Goal: Task Accomplishment & Management: Complete application form

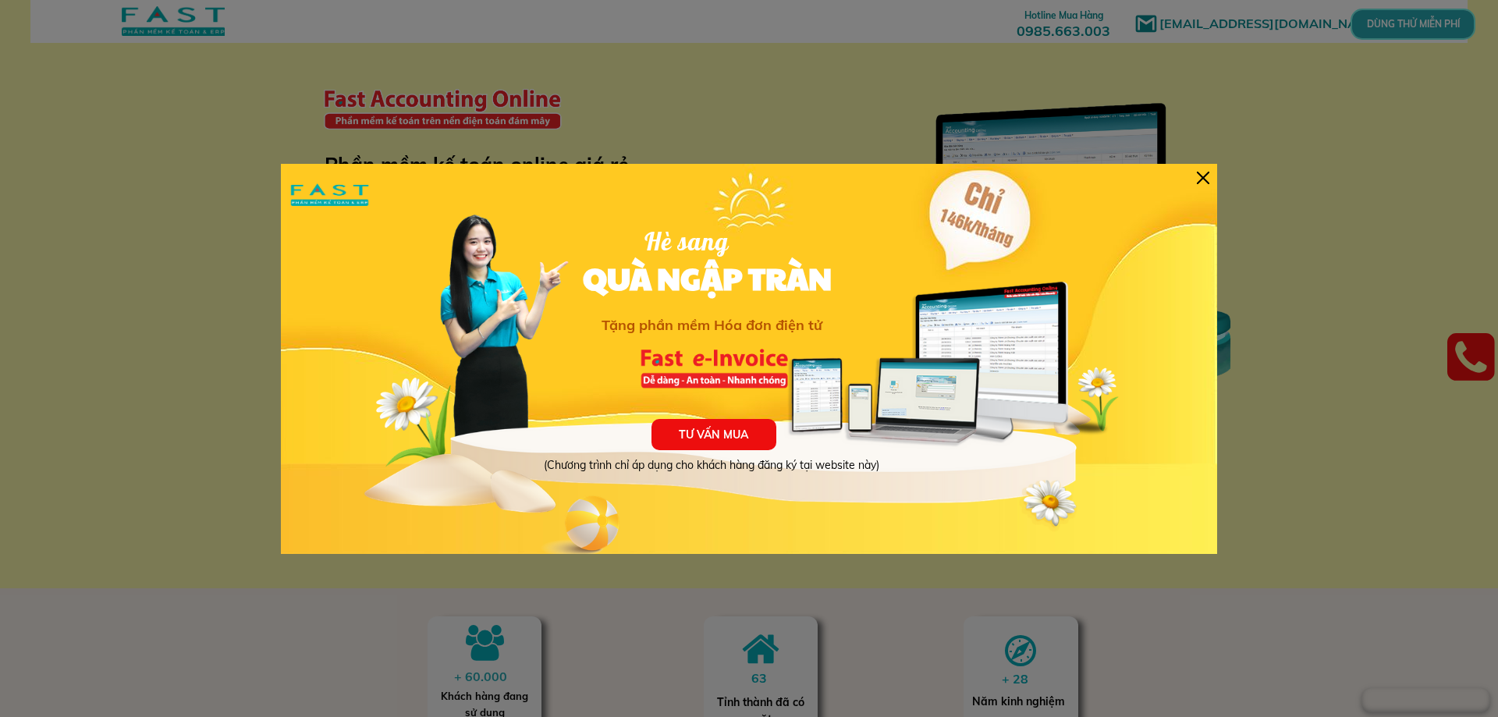
click at [1200, 175] on div at bounding box center [1203, 178] width 12 height 12
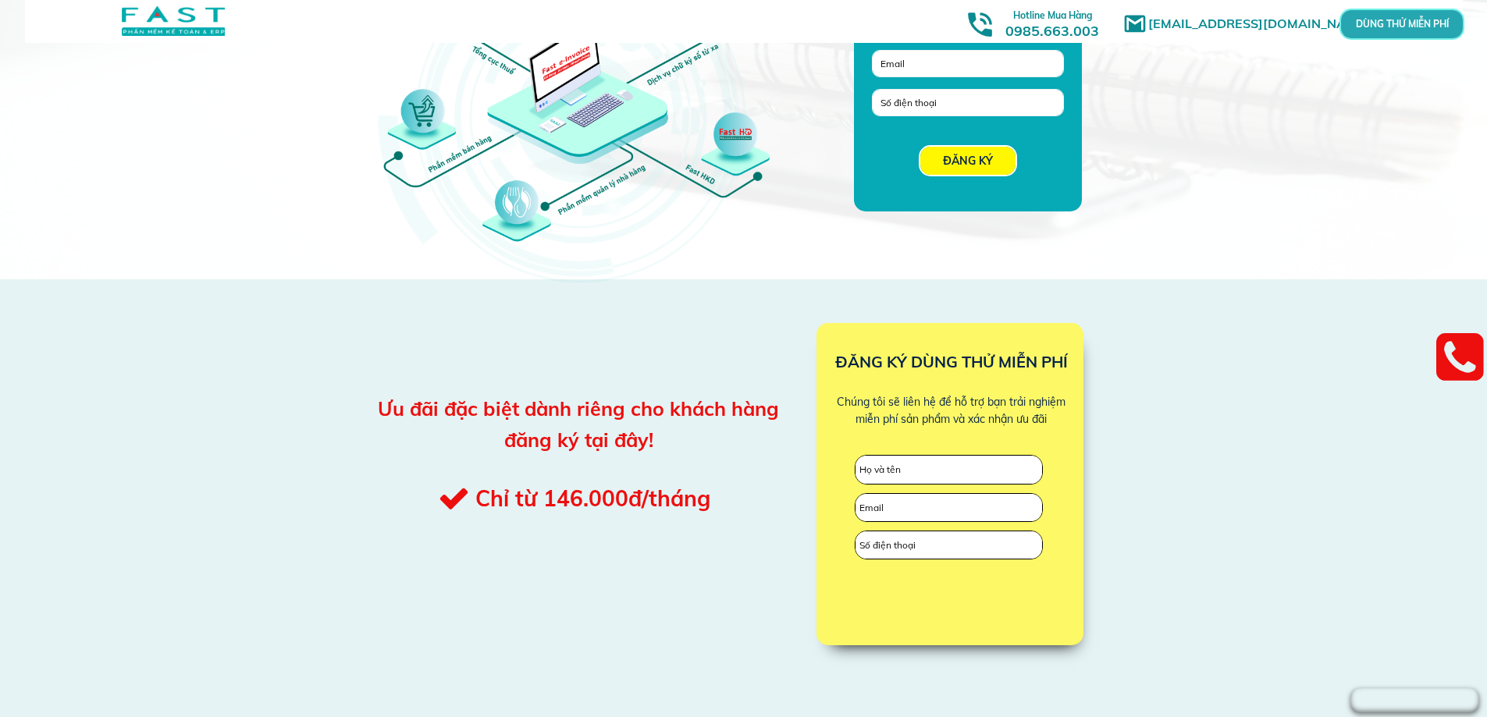
scroll to position [1561, 0]
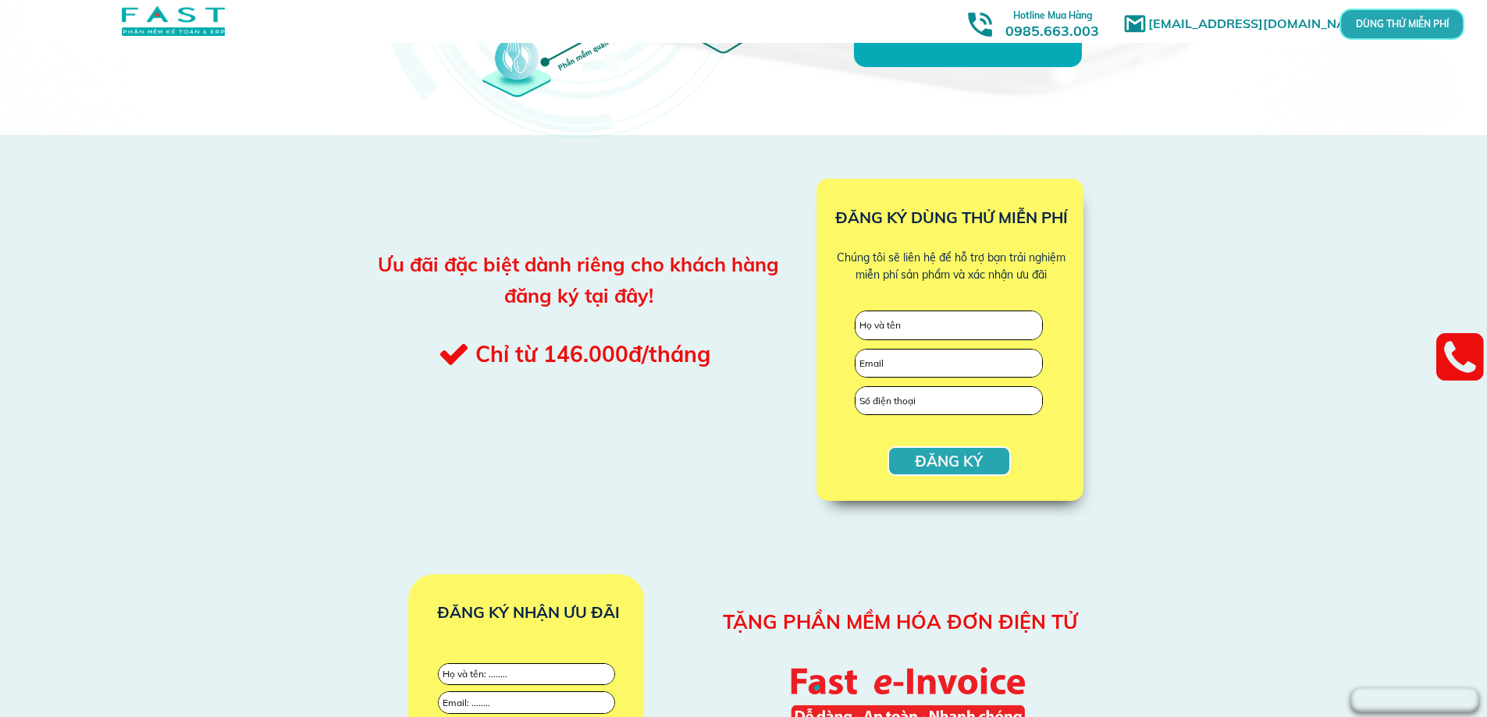
click at [521, 452] on div "ĐĂNG KÝ ĐĂNG KÝ DÙNG THỬ MIỄN PHÍ Chúng tôi sẽ liên hệ để hỗ trợ bạn trải nghiệ…" at bounding box center [743, 332] width 749 height 395
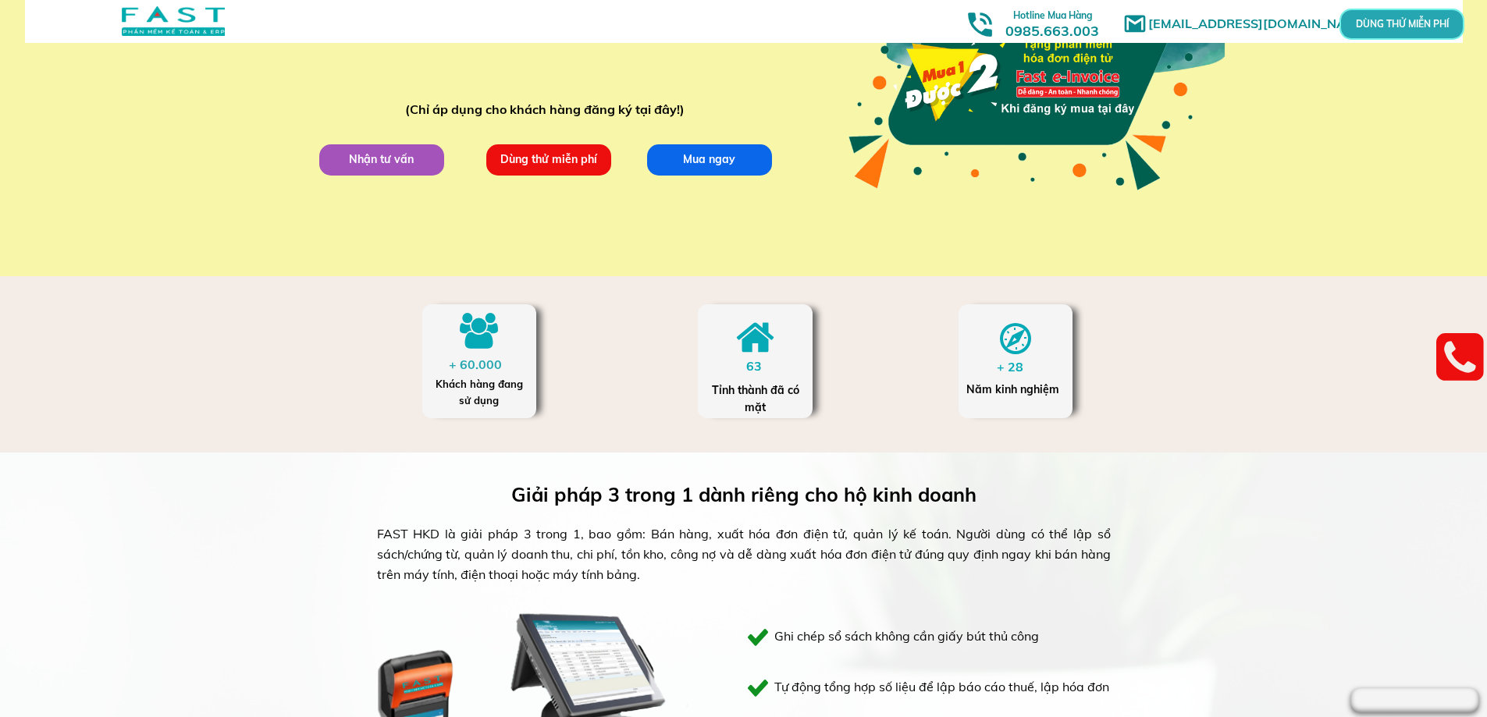
scroll to position [234, 0]
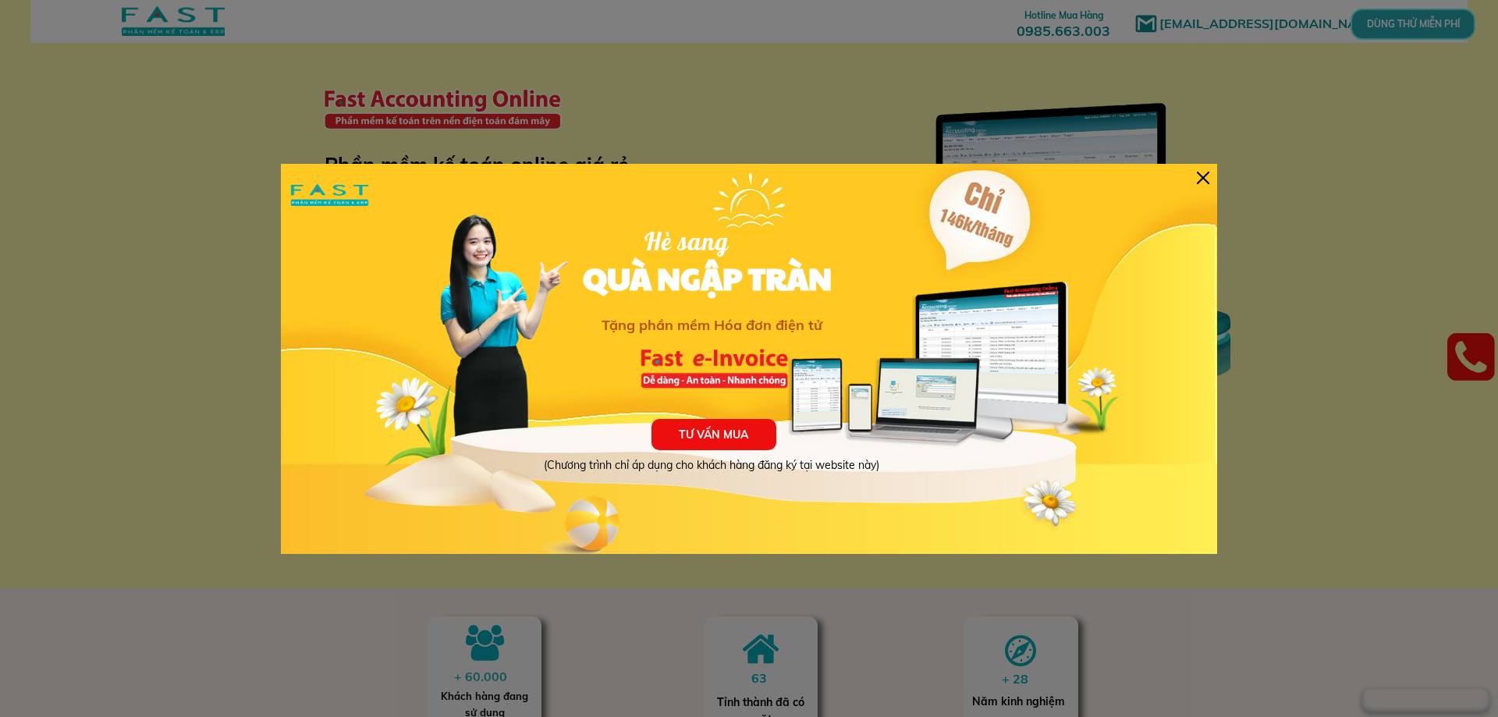
click at [1209, 178] on div at bounding box center [1203, 178] width 12 height 12
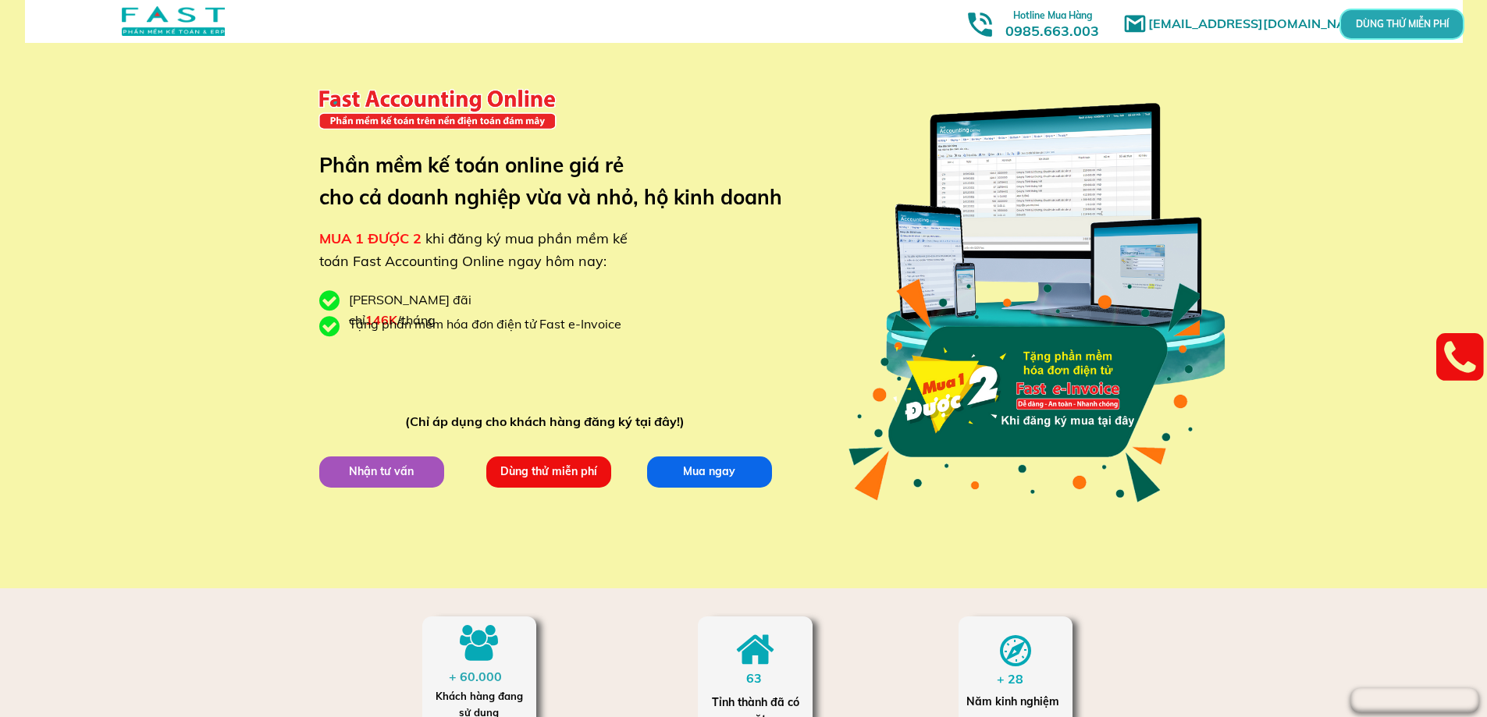
click at [572, 479] on p "Dùng thử miễn phí" at bounding box center [547, 471] width 125 height 31
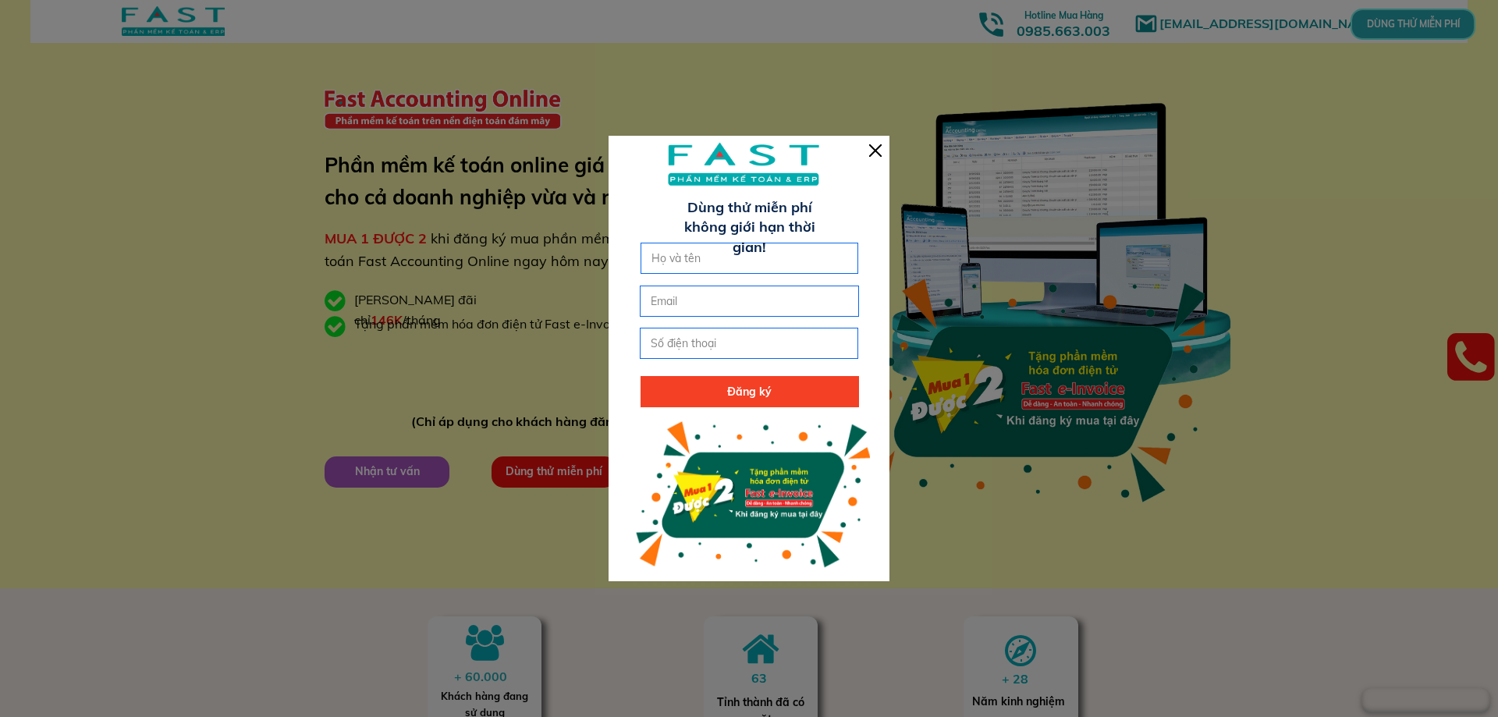
click at [737, 277] on form "Đăng ký" at bounding box center [749, 325] width 219 height 165
click at [746, 262] on input "text" at bounding box center [750, 258] width 204 height 30
type input "Hạ"
click at [764, 297] on input "email" at bounding box center [749, 301] width 204 height 30
type input "keltoan1.tinhmocviet@gmail.com"
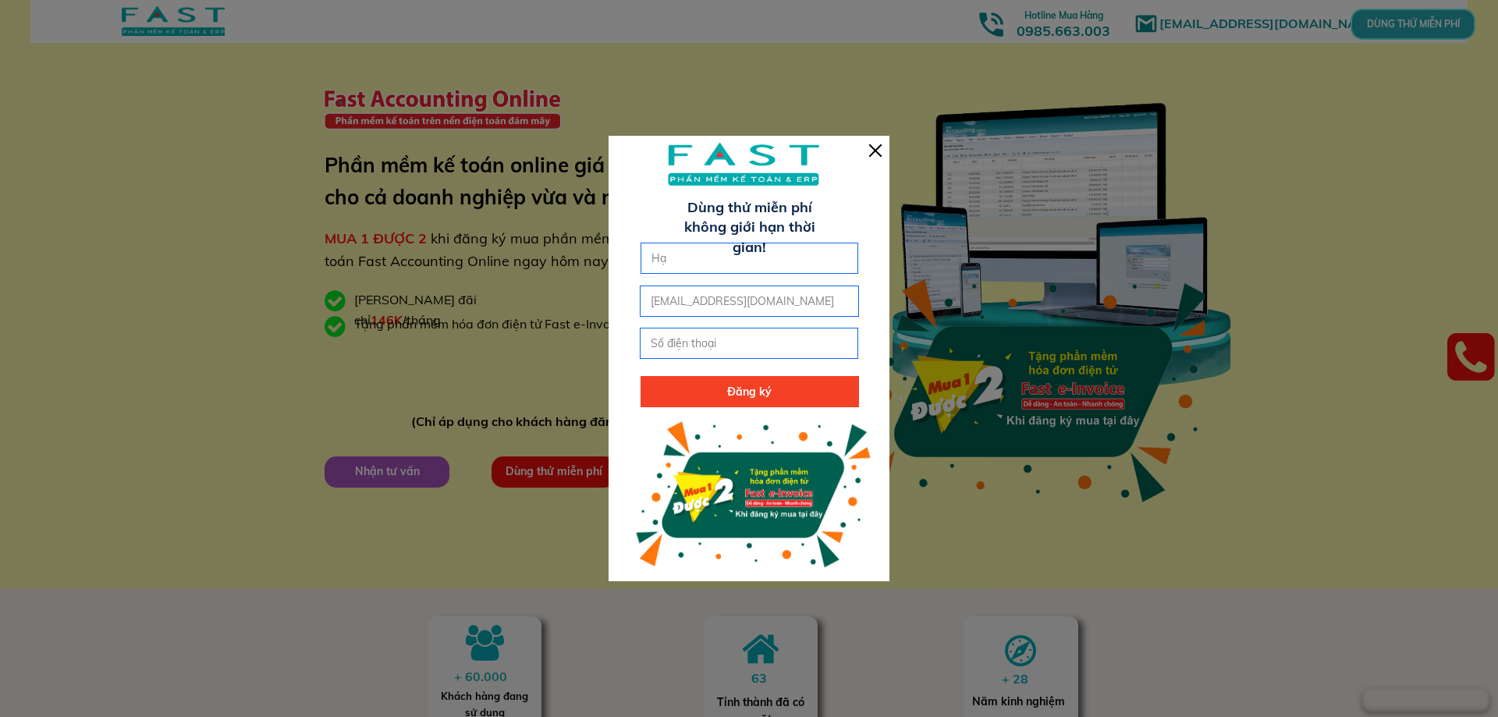
click at [784, 350] on input "tel" at bounding box center [749, 344] width 204 height 30
type input "0968672963"
click button "submit" at bounding box center [0, 0] width 0 height 0
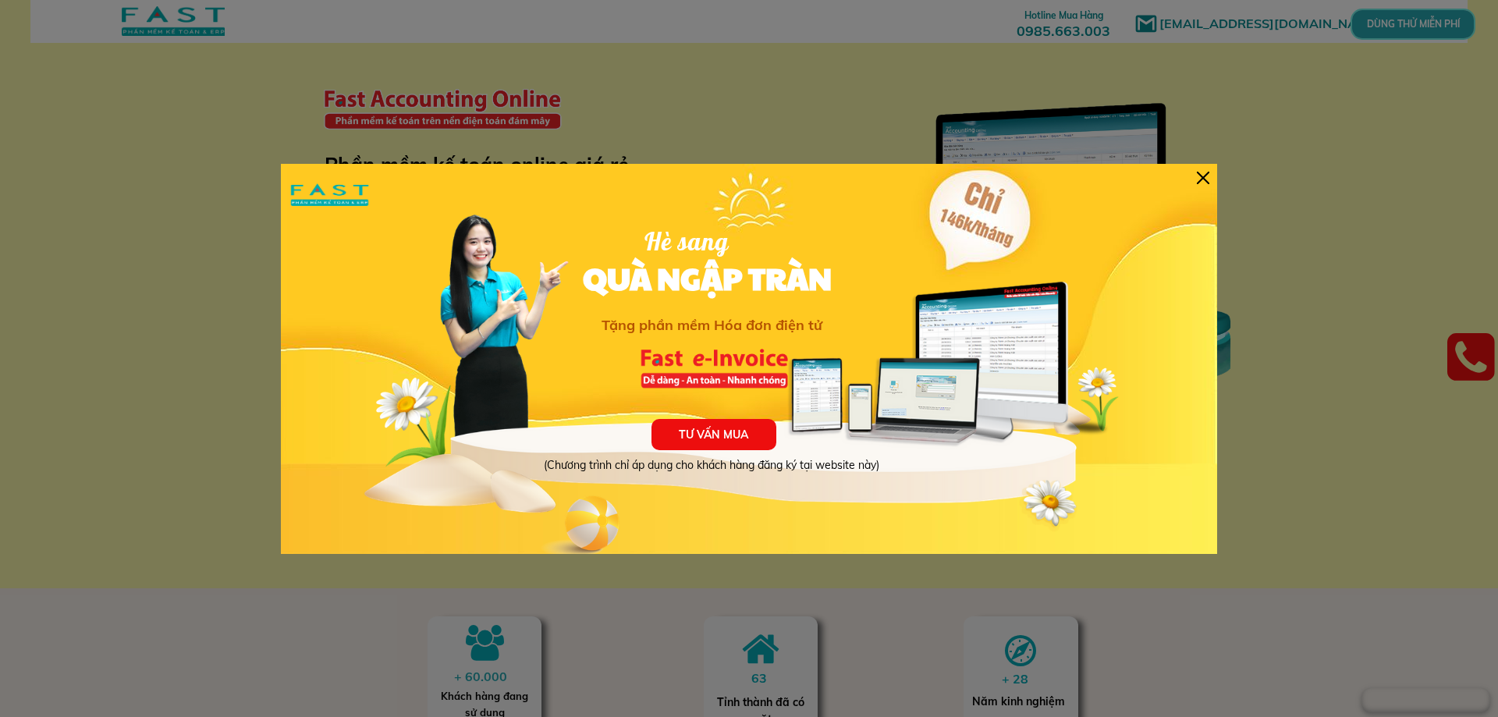
click at [1207, 177] on div at bounding box center [1203, 178] width 12 height 12
